Goal: Task Accomplishment & Management: Manage account settings

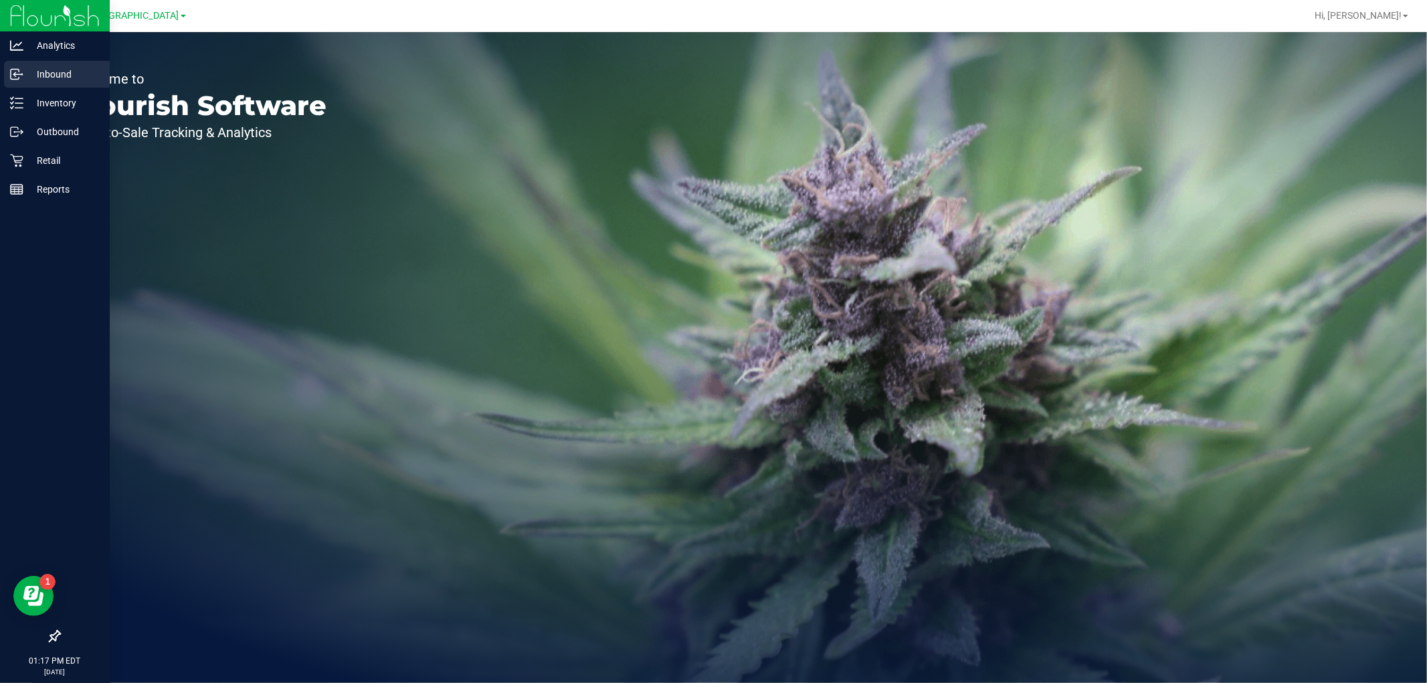
click at [54, 78] on p "Inbound" at bounding box center [63, 74] width 80 height 16
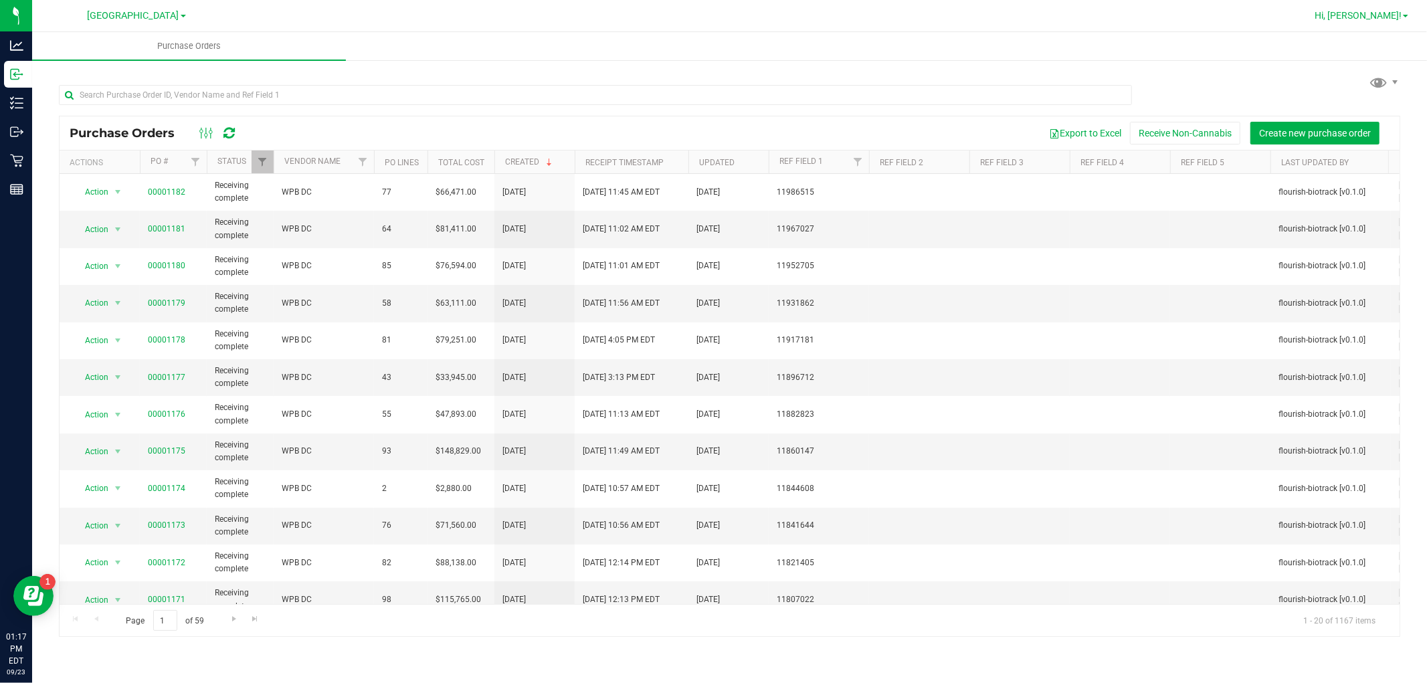
click at [1378, 14] on span "Hi, [PERSON_NAME]!" at bounding box center [1358, 15] width 87 height 11
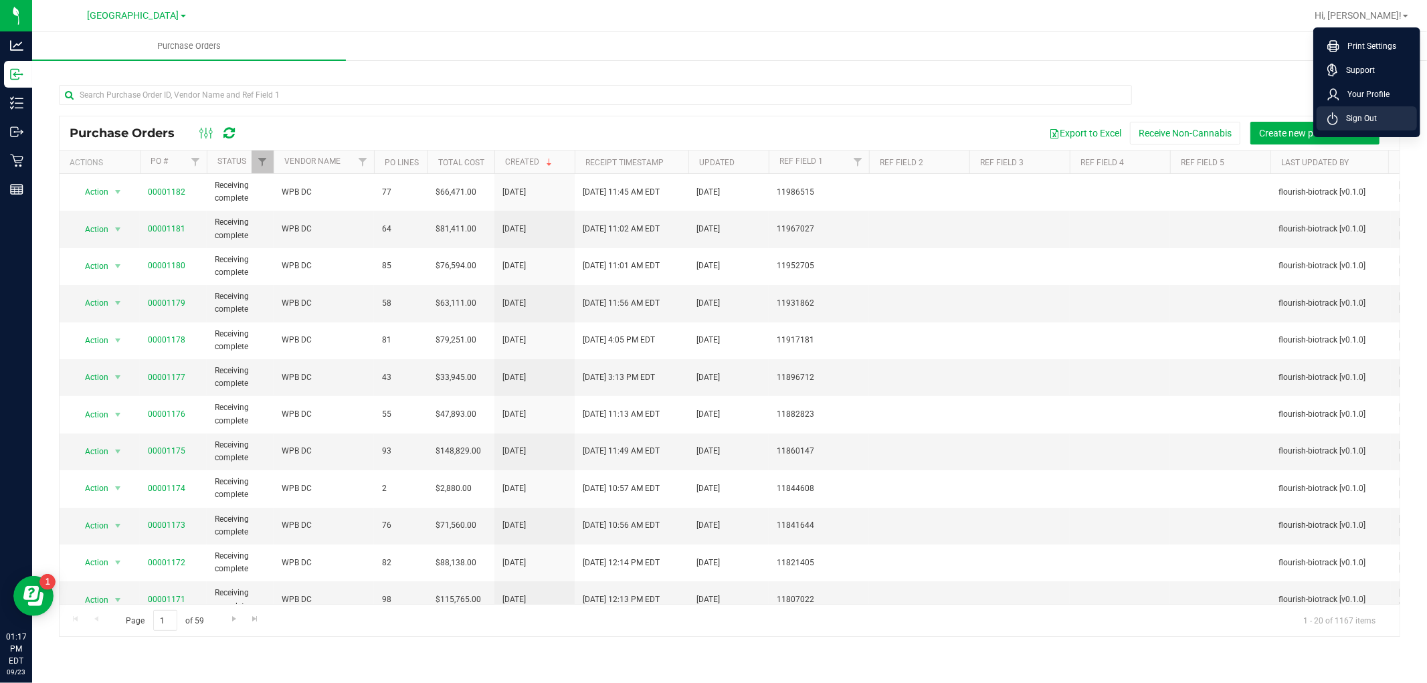
click at [1390, 117] on li "Sign Out" at bounding box center [1367, 118] width 100 height 24
